Goal: Navigation & Orientation: Find specific page/section

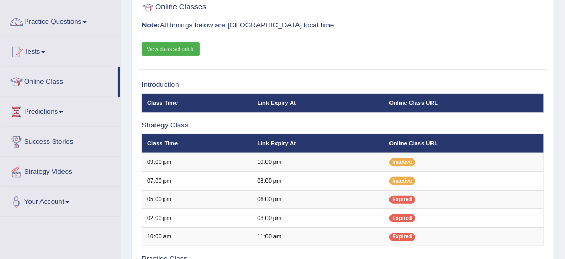
scroll to position [84, 0]
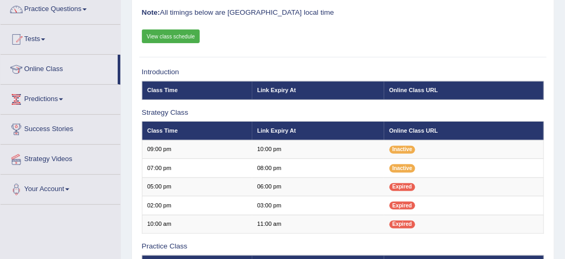
click at [47, 69] on link "Online Class" at bounding box center [59, 68] width 117 height 26
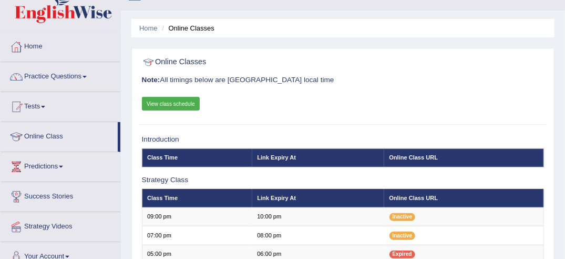
scroll to position [21, 0]
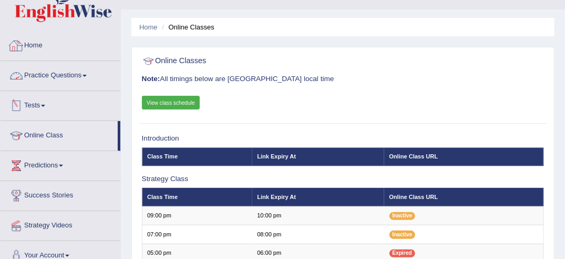
click at [40, 43] on link "Home" at bounding box center [61, 44] width 120 height 26
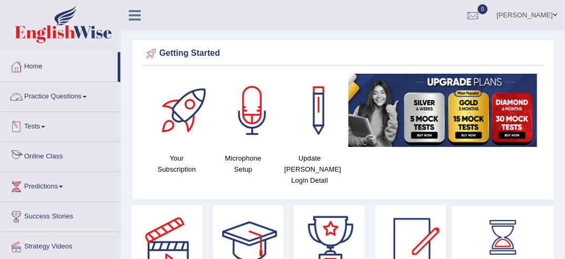
click at [48, 153] on link "Online Class" at bounding box center [61, 155] width 120 height 26
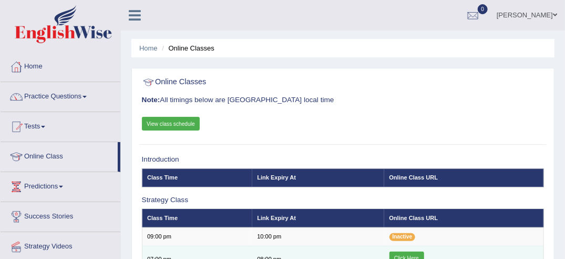
click at [402, 251] on link "Click Here" at bounding box center [406, 258] width 35 height 14
